Goal: Check status: Check status

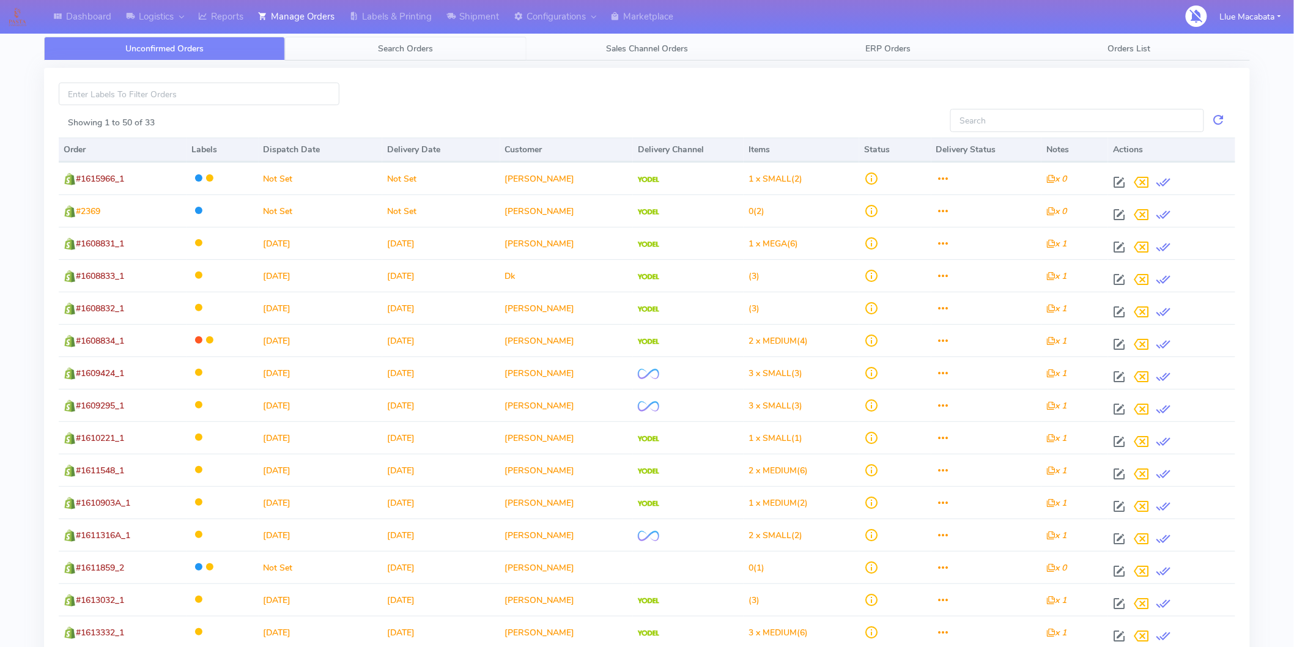
click at [393, 47] on span "Search Orders" at bounding box center [406, 49] width 55 height 12
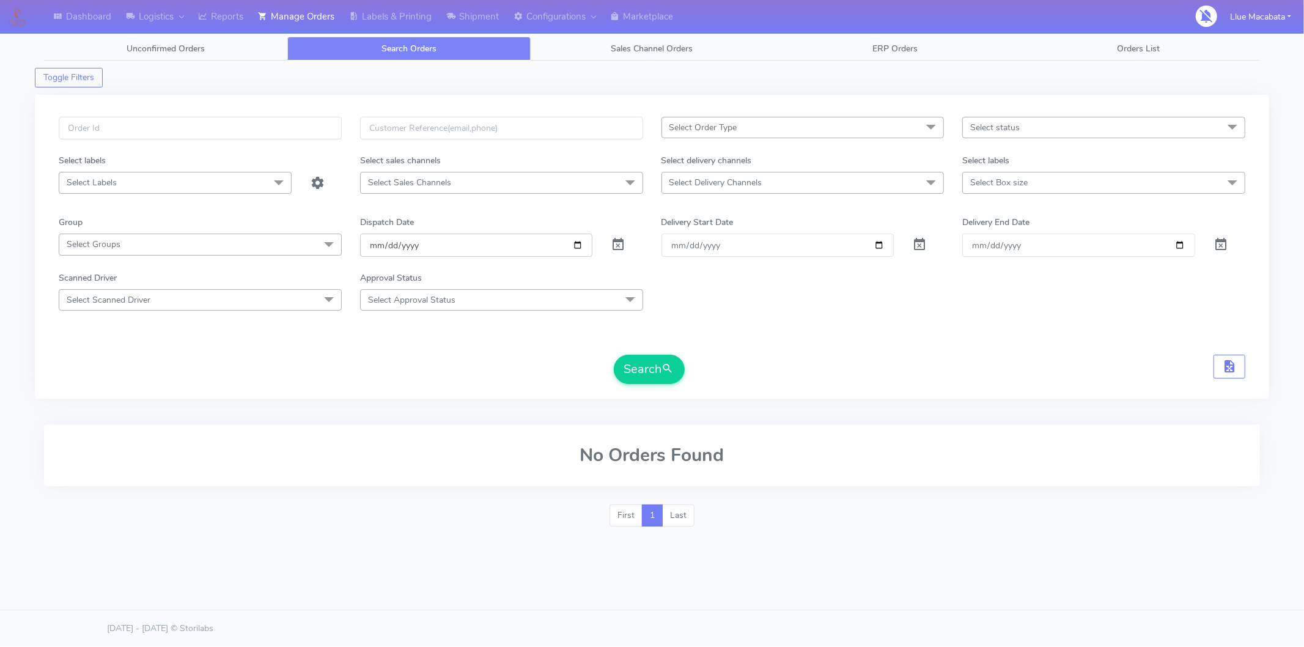
click at [380, 245] on input "[DATE]" at bounding box center [476, 245] width 233 height 23
click at [395, 242] on input "date" at bounding box center [476, 245] width 233 height 23
click at [393, 245] on input "date" at bounding box center [476, 245] width 233 height 23
click at [410, 246] on input "date" at bounding box center [476, 245] width 233 height 23
click at [152, 135] on input "text" at bounding box center [200, 128] width 283 height 23
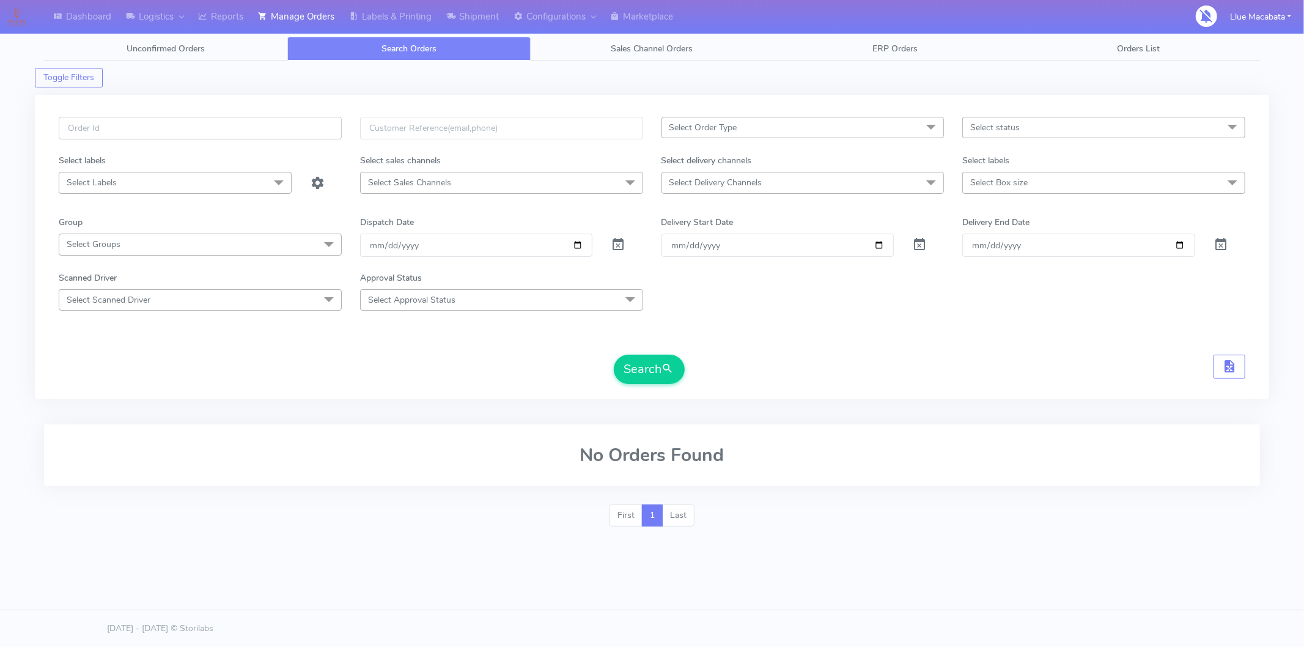
paste input "1615538"
type input "1615538"
click at [637, 370] on button "Search" at bounding box center [649, 369] width 71 height 29
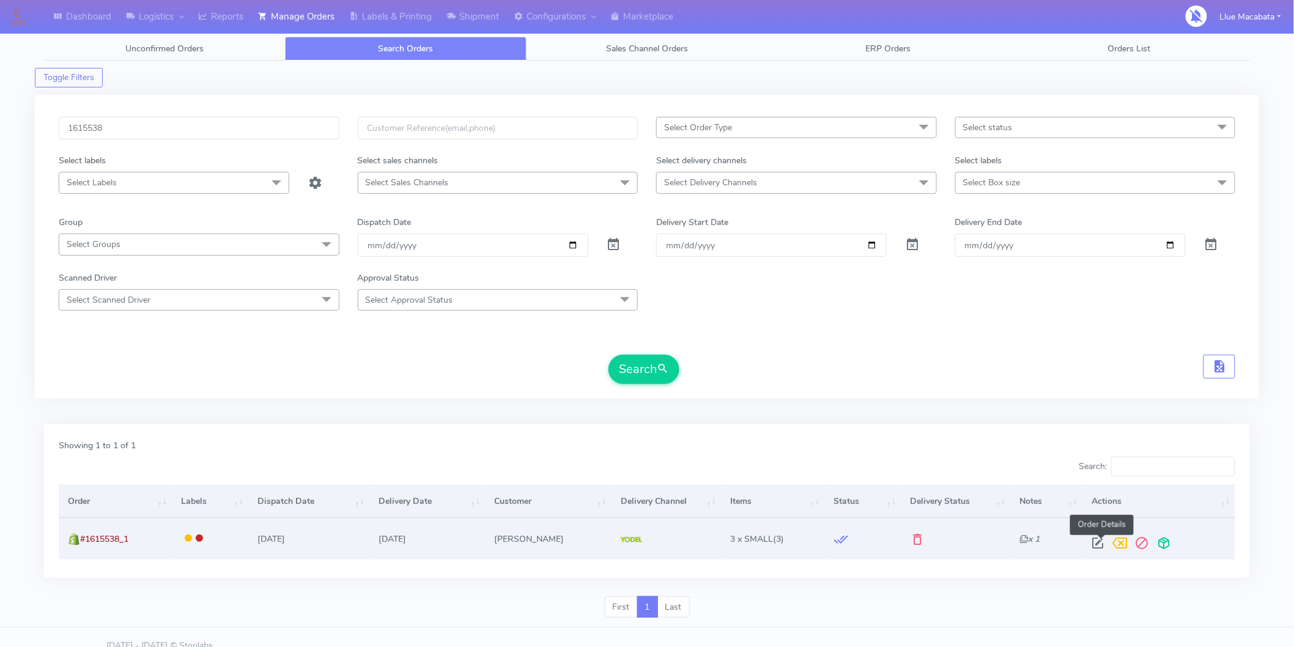
click at [1098, 540] on span at bounding box center [1098, 546] width 22 height 12
select select "5"
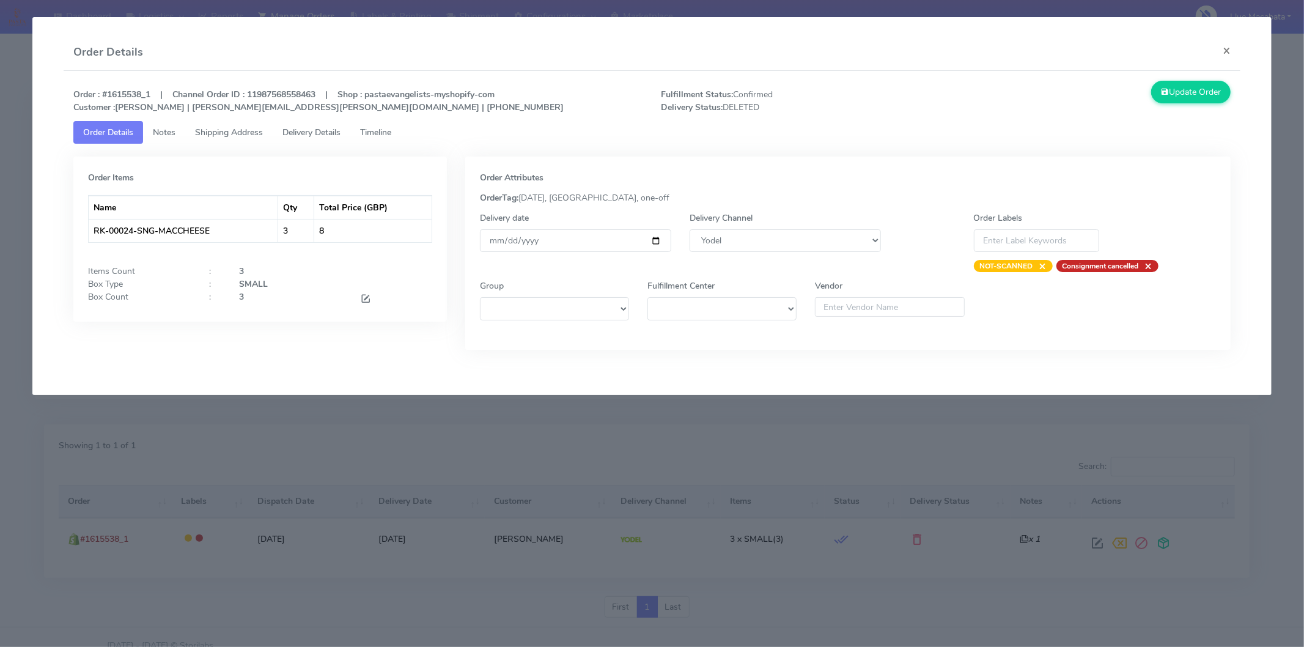
click at [391, 131] on span "Timeline" at bounding box center [375, 133] width 31 height 12
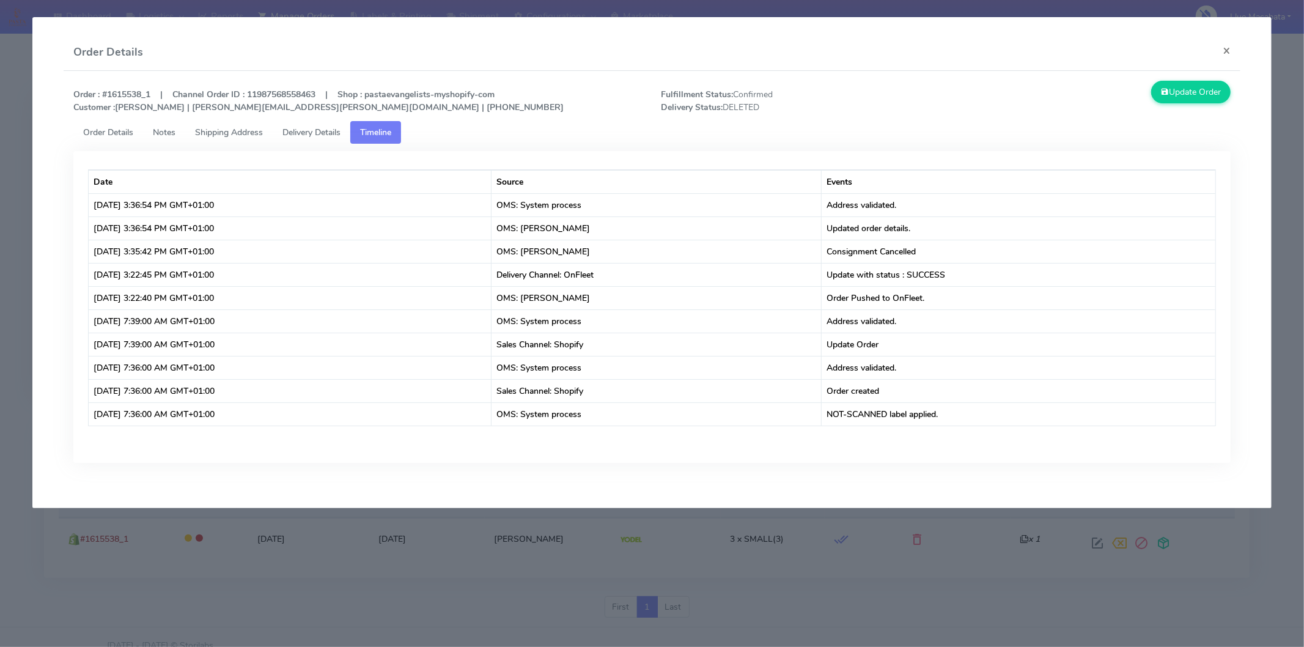
click at [329, 131] on span "Delivery Details" at bounding box center [312, 133] width 58 height 12
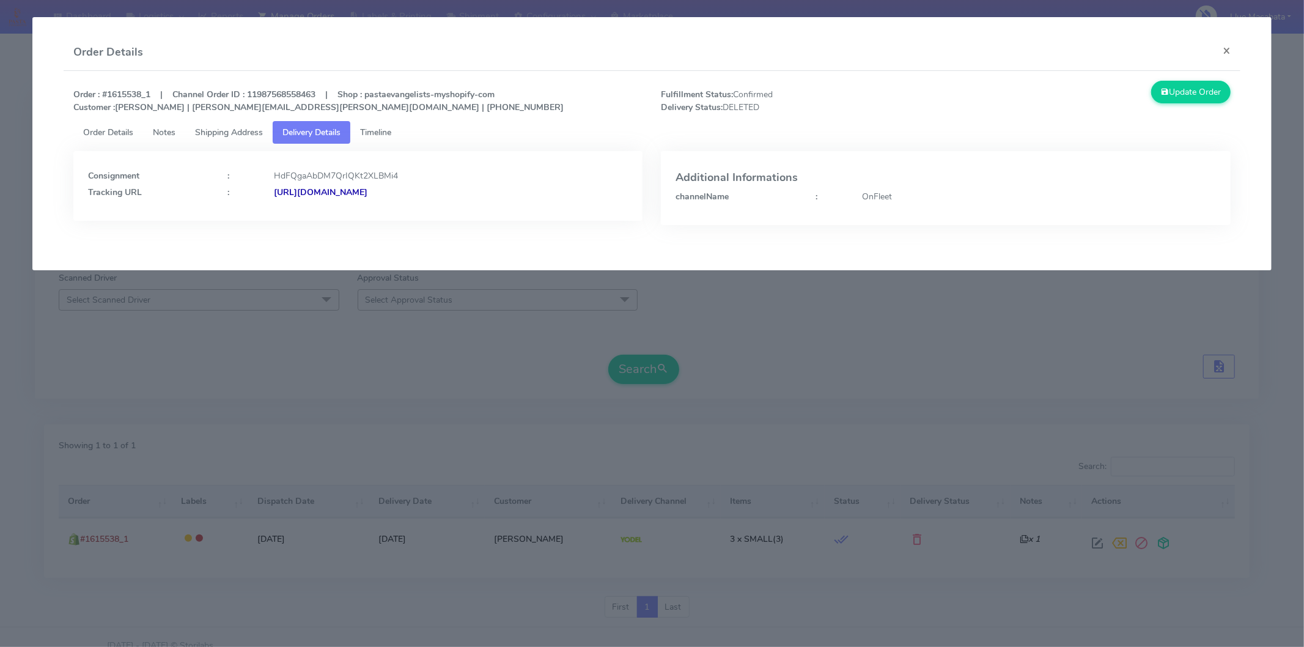
click at [396, 125] on link "Timeline" at bounding box center [375, 132] width 51 height 23
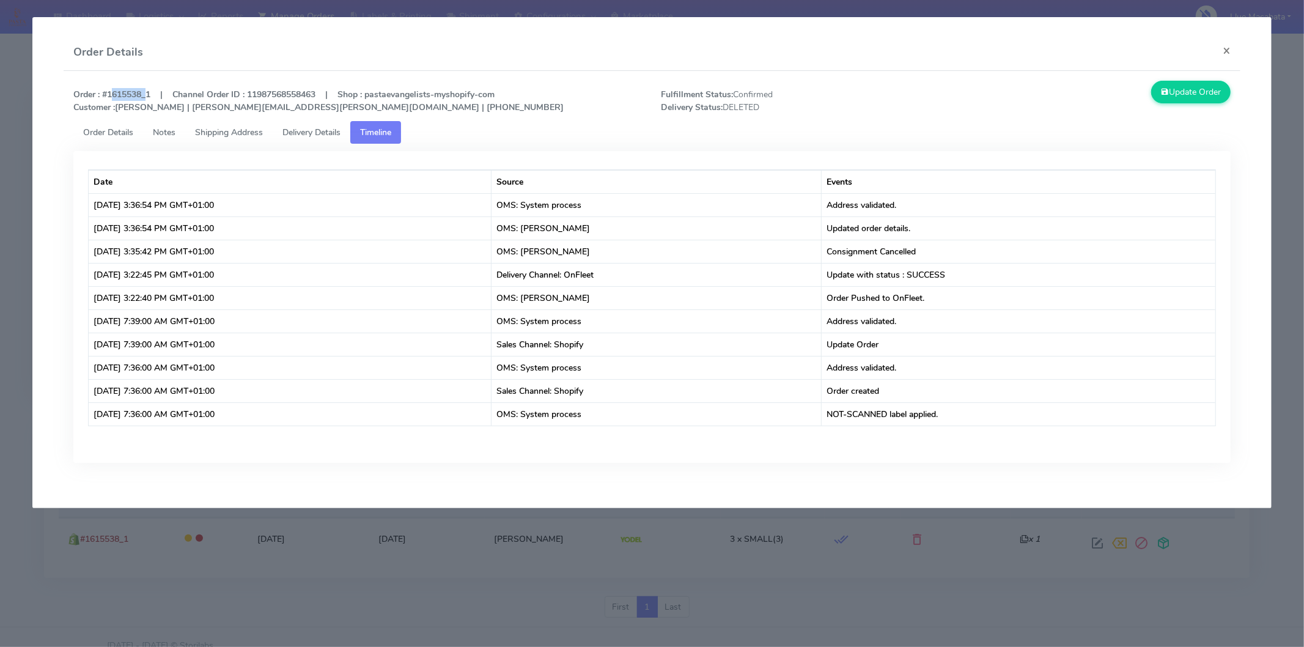
drag, startPoint x: 112, startPoint y: 92, endPoint x: 144, endPoint y: 113, distance: 38.0
click at [142, 89] on strong "Order : #1615538_1 | Channel Order ID : 11987568558463 | Shop : pastaevangelist…" at bounding box center [318, 101] width 490 height 24
copy strong "1615538"
click at [1232, 51] on button "×" at bounding box center [1227, 50] width 28 height 32
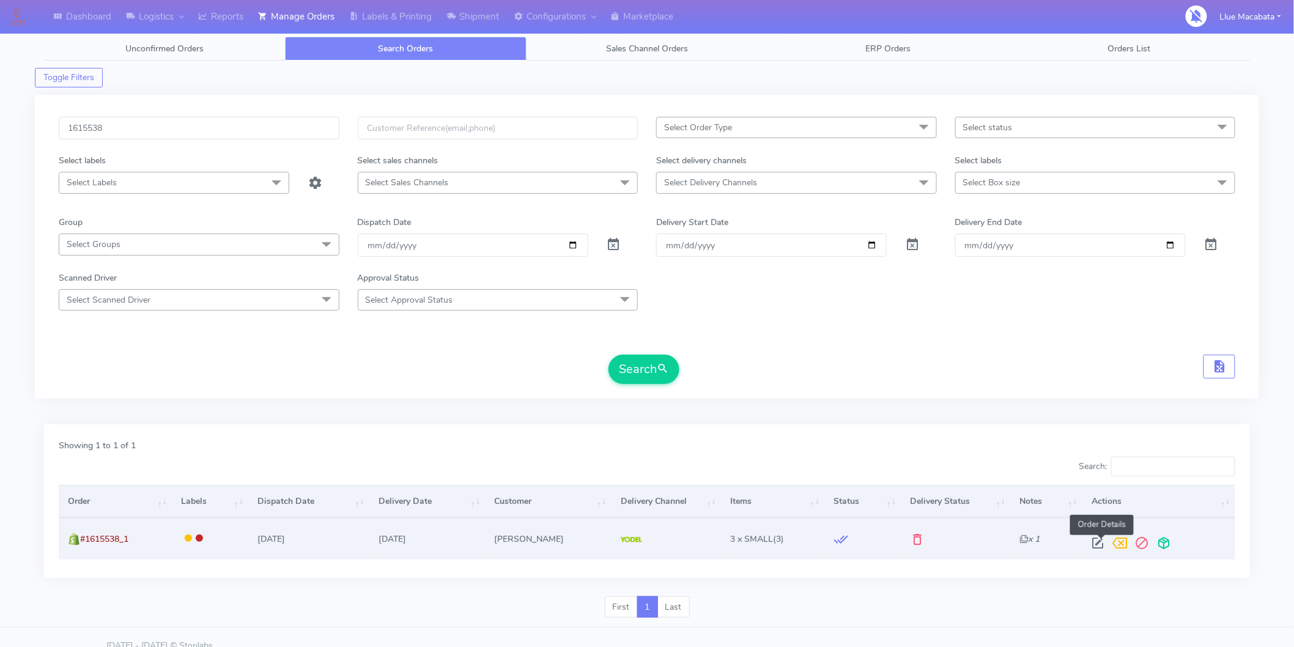
click at [1102, 545] on span at bounding box center [1098, 546] width 22 height 12
select select "5"
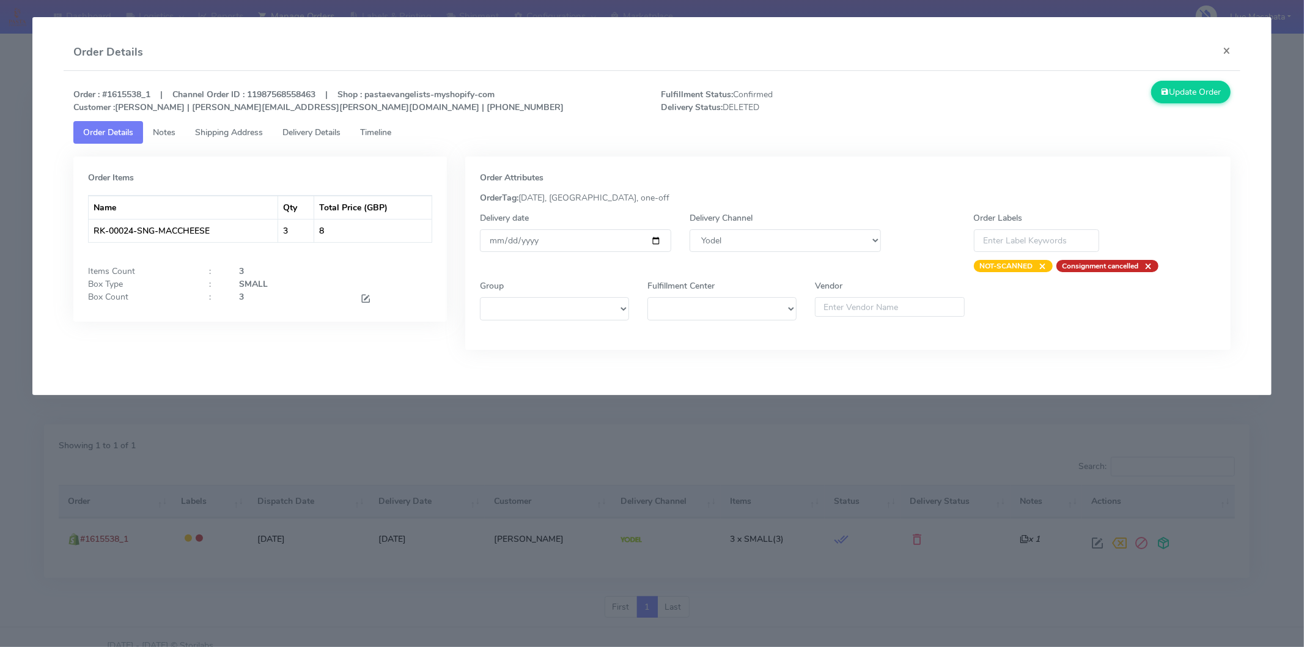
click at [246, 132] on span "Shipping Address" at bounding box center [229, 133] width 68 height 12
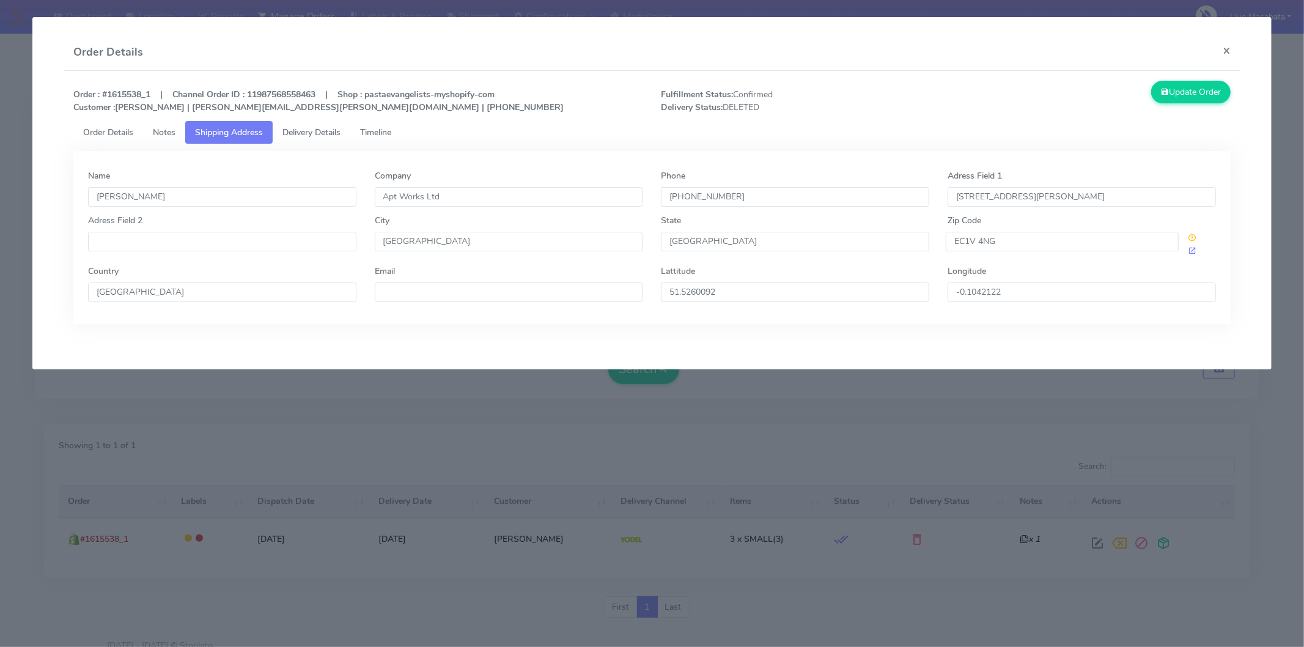
click at [287, 128] on span "Delivery Details" at bounding box center [312, 133] width 58 height 12
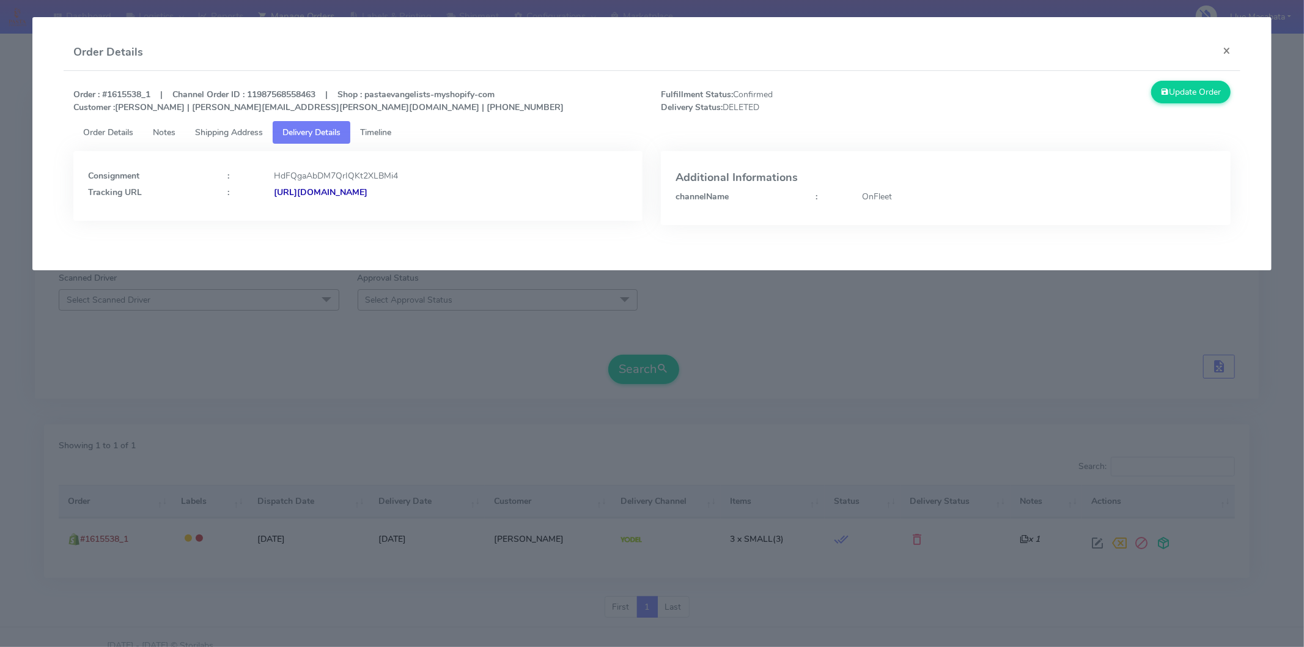
click at [387, 130] on span "Timeline" at bounding box center [375, 133] width 31 height 12
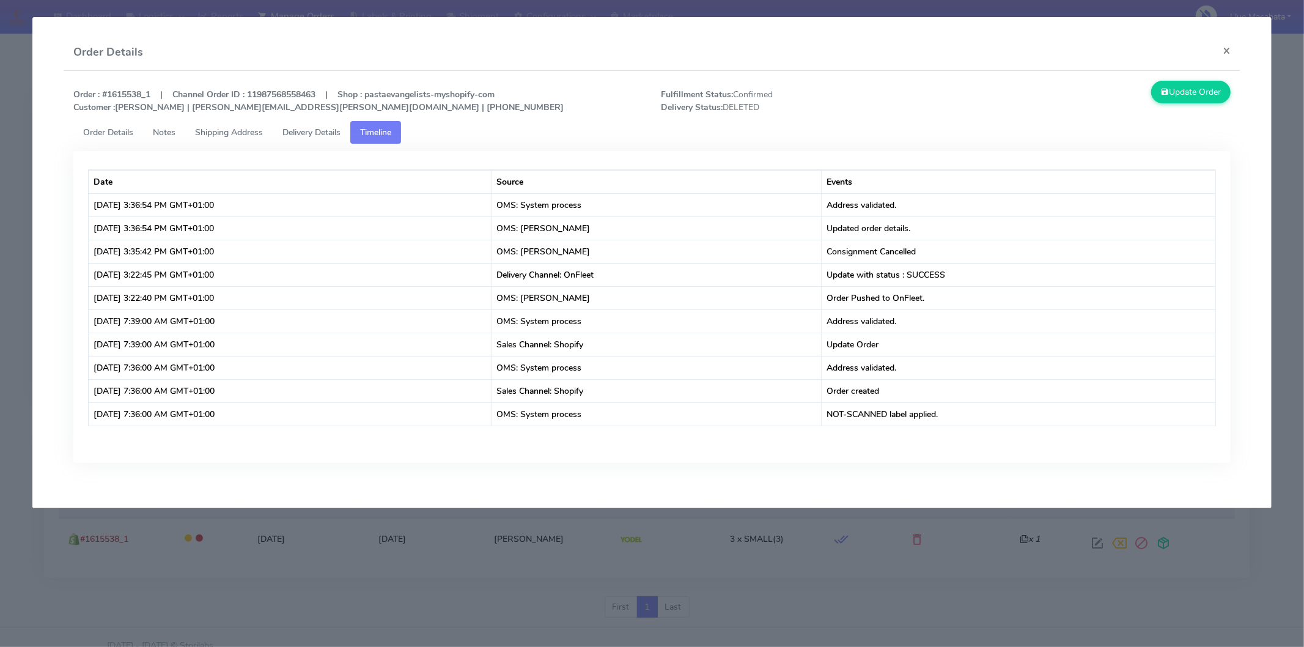
click at [126, 128] on span "Order Details" at bounding box center [108, 133] width 50 height 12
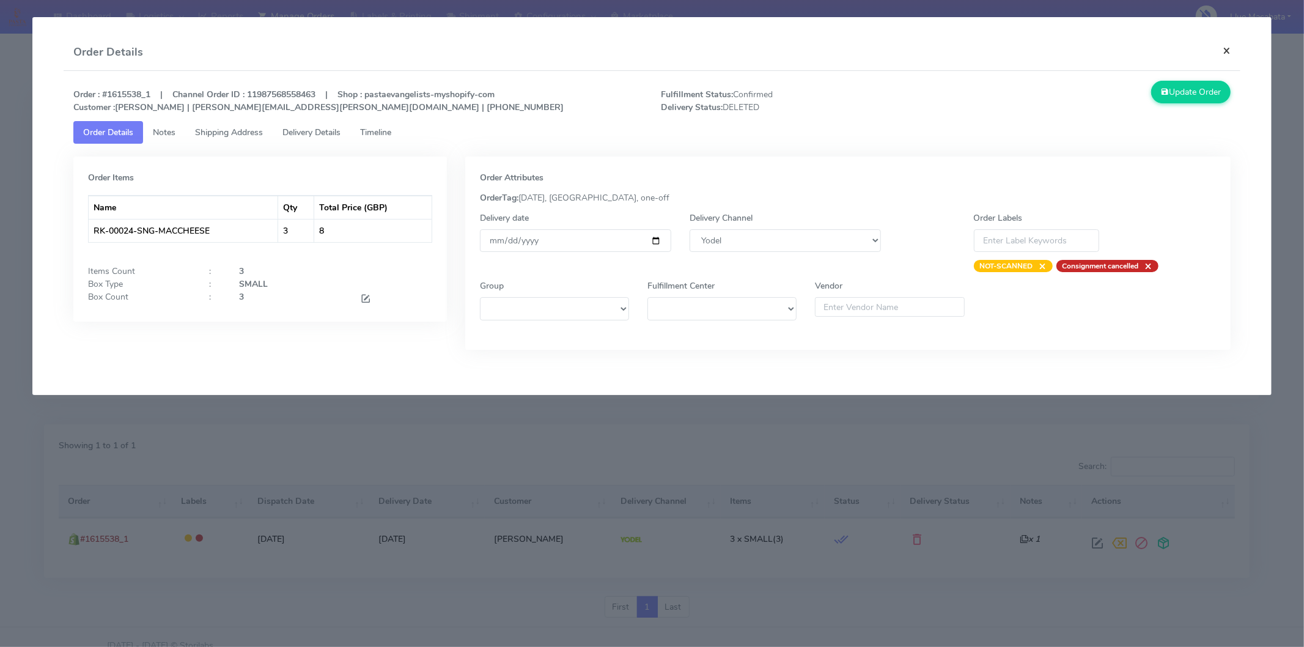
click at [1225, 53] on button "×" at bounding box center [1227, 50] width 28 height 32
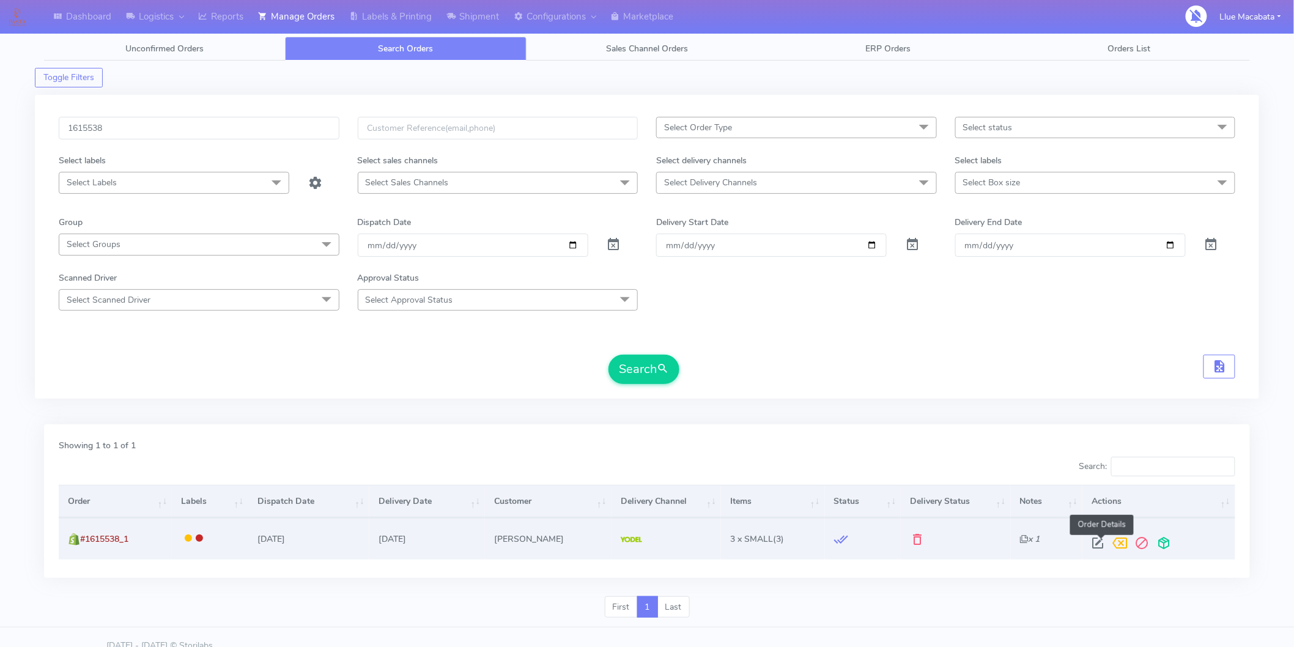
click at [1104, 540] on span at bounding box center [1098, 546] width 22 height 12
select select "5"
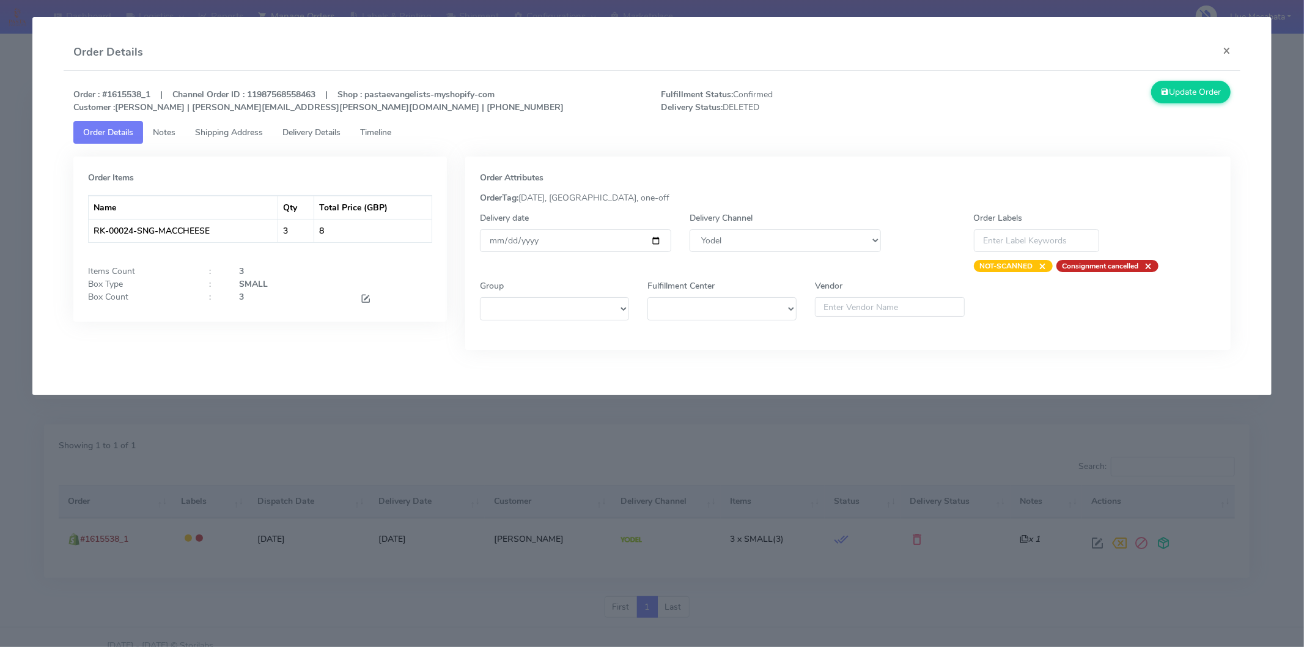
click at [391, 127] on span "Timeline" at bounding box center [375, 133] width 31 height 12
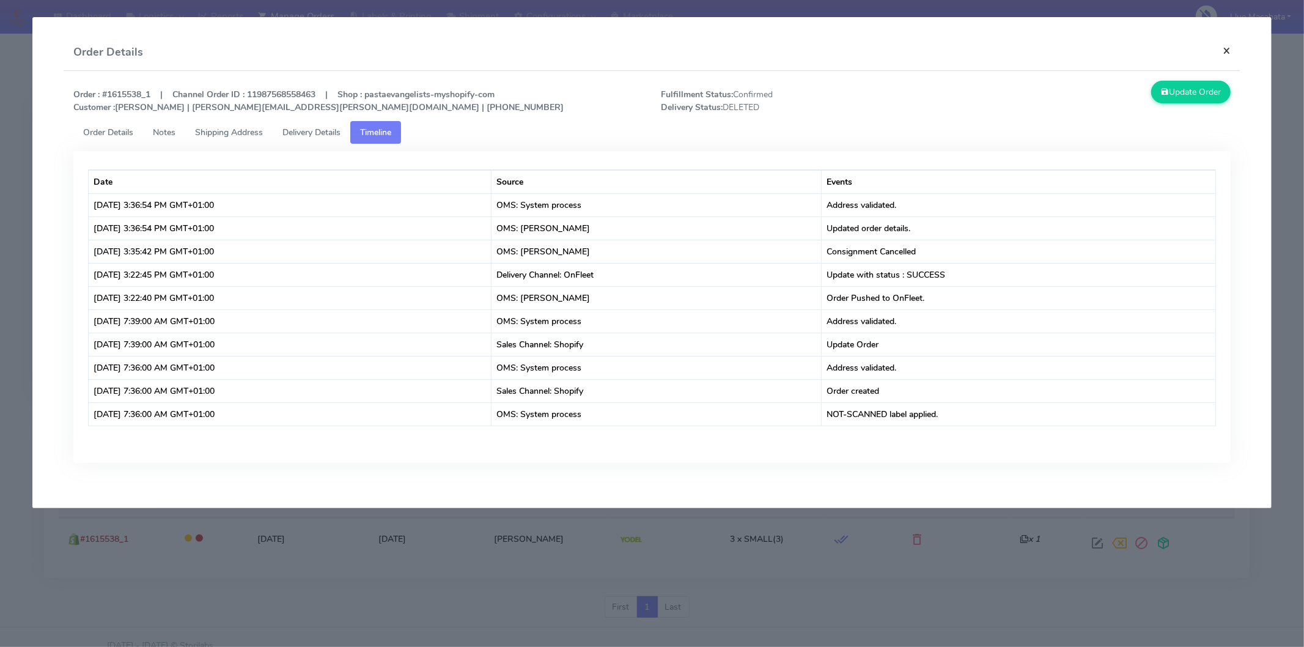
click at [1221, 50] on button "×" at bounding box center [1227, 50] width 28 height 32
